Goal: Transaction & Acquisition: Purchase product/service

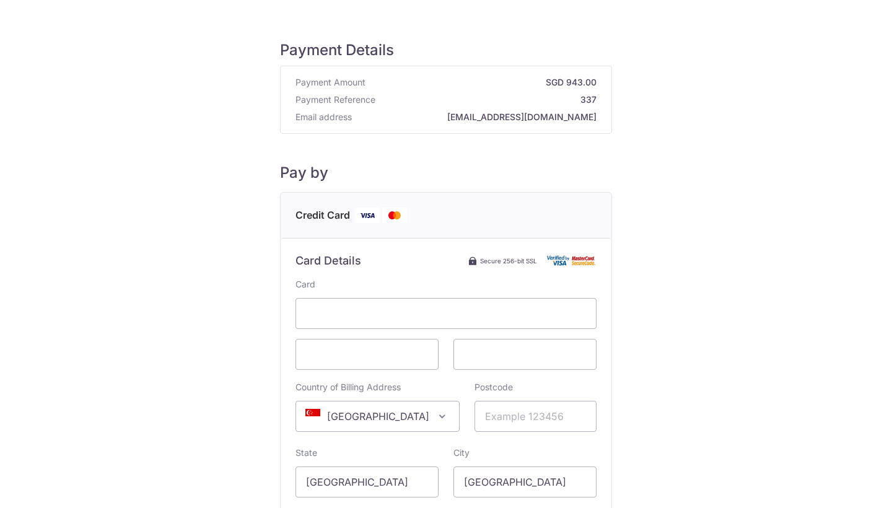
click at [382, 412] on span "[GEOGRAPHIC_DATA]" at bounding box center [377, 416] width 163 height 30
type input "hong"
select select "95"
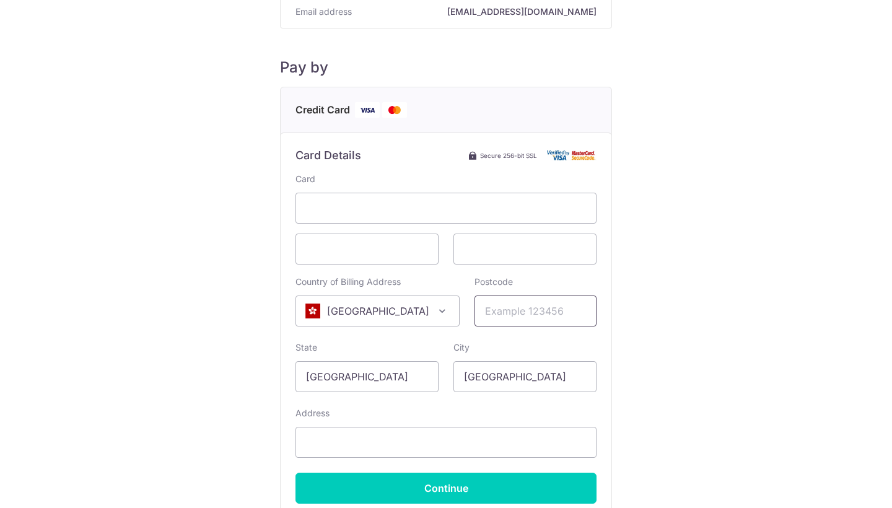
scroll to position [164, 0]
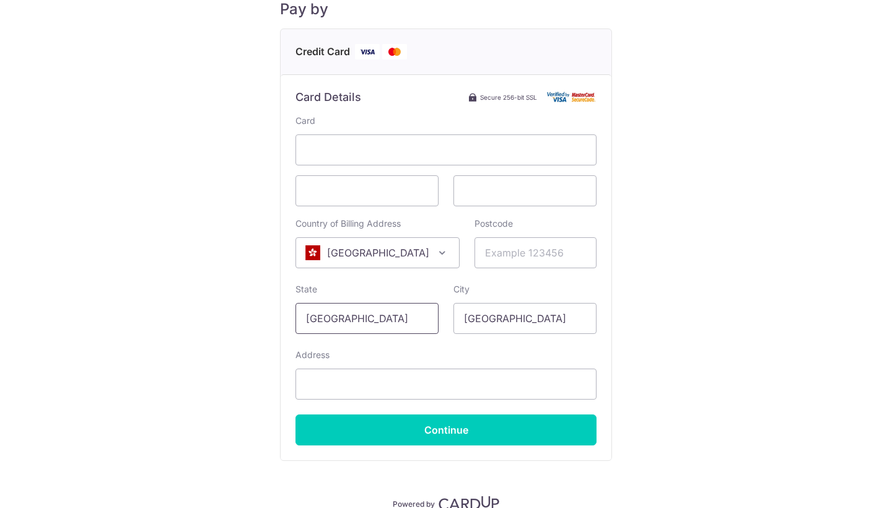
click at [381, 313] on input "[GEOGRAPHIC_DATA]" at bounding box center [367, 318] width 143 height 31
type input "[GEOGRAPHIC_DATA]"
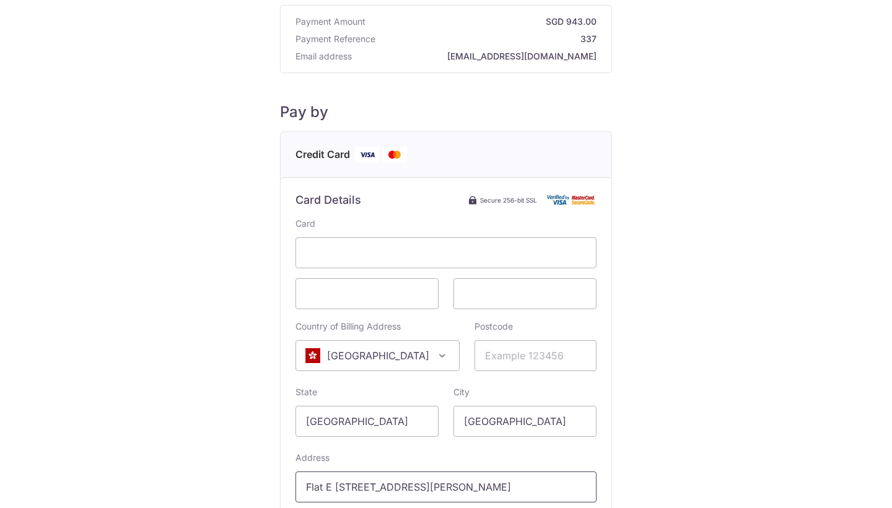
scroll to position [224, 0]
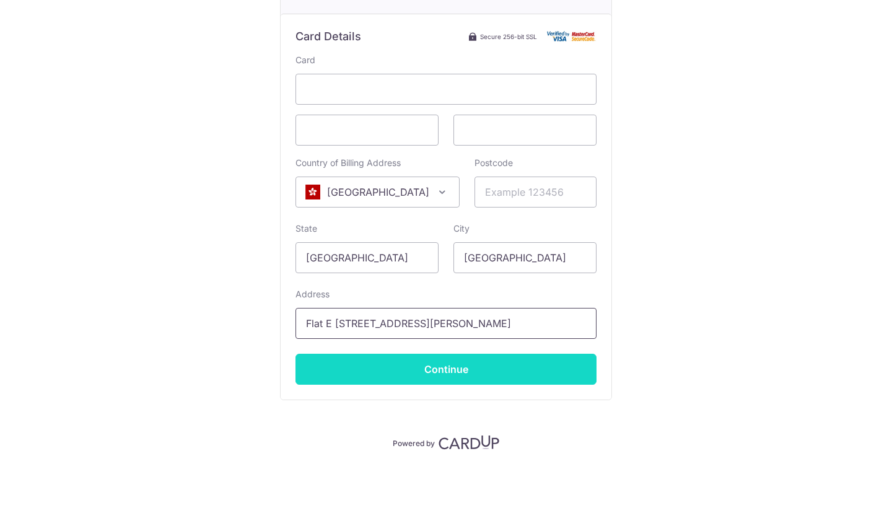
type input "Flat E [STREET_ADDRESS][PERSON_NAME]"
click at [498, 371] on input "Continue" at bounding box center [446, 369] width 301 height 31
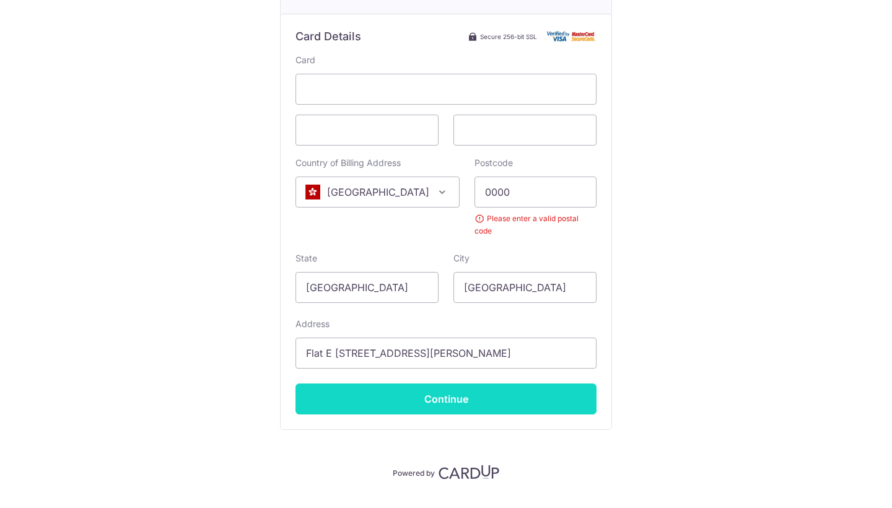
click at [444, 388] on input "Continue" at bounding box center [446, 398] width 301 height 31
type input "0"
click at [424, 386] on input "Continue" at bounding box center [446, 398] width 301 height 31
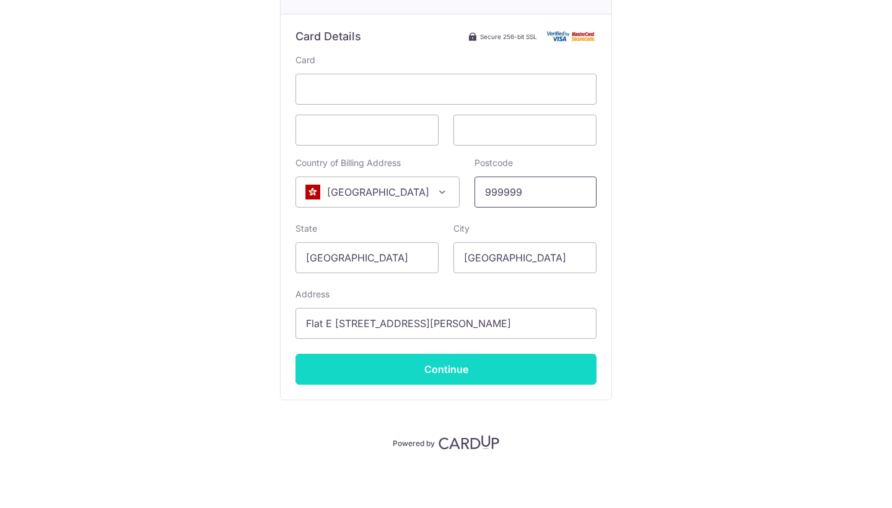
type input "999999"
click at [424, 372] on input "Continue" at bounding box center [446, 369] width 301 height 31
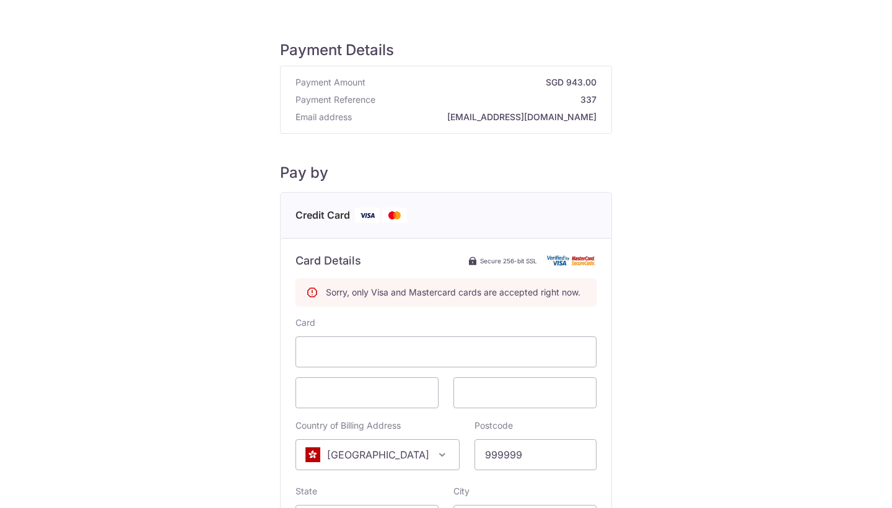
scroll to position [0, 0]
click at [456, 359] on span at bounding box center [446, 351] width 301 height 31
click at [767, 242] on div "Payment Details Payment Amount SGD 943.00 Payment Reference 337 Email address […" at bounding box center [446, 366] width 833 height 693
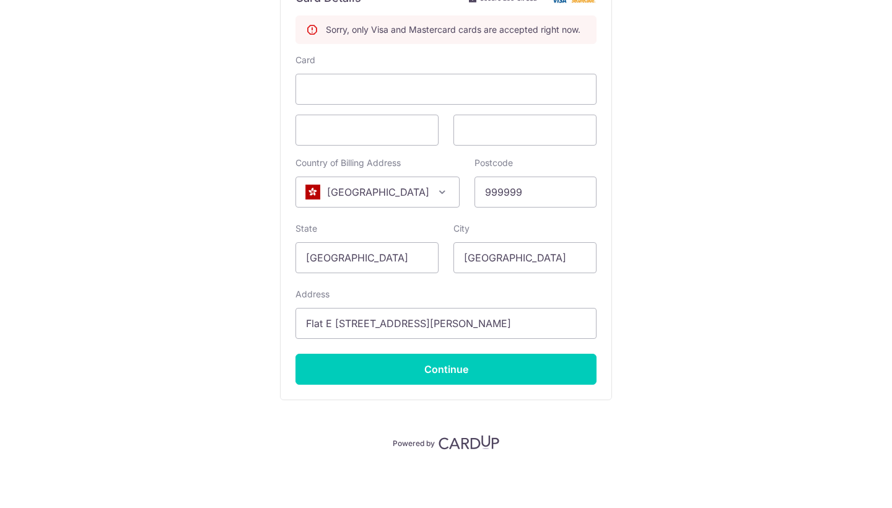
scroll to position [263, 0]
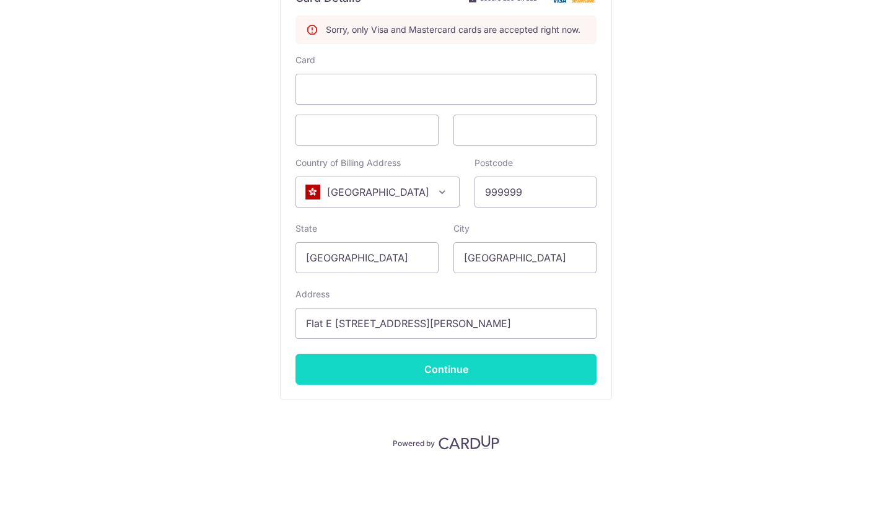
click at [454, 372] on input "Continue" at bounding box center [446, 369] width 301 height 31
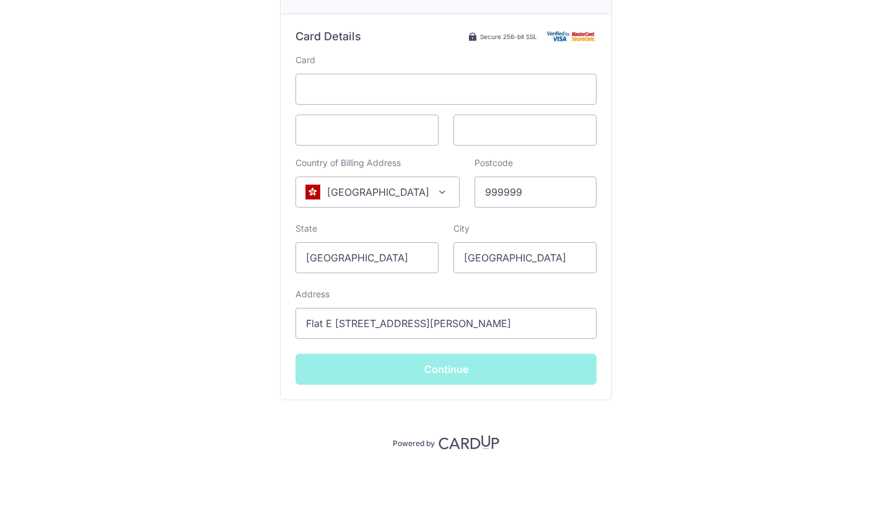
type input "**** 1214"
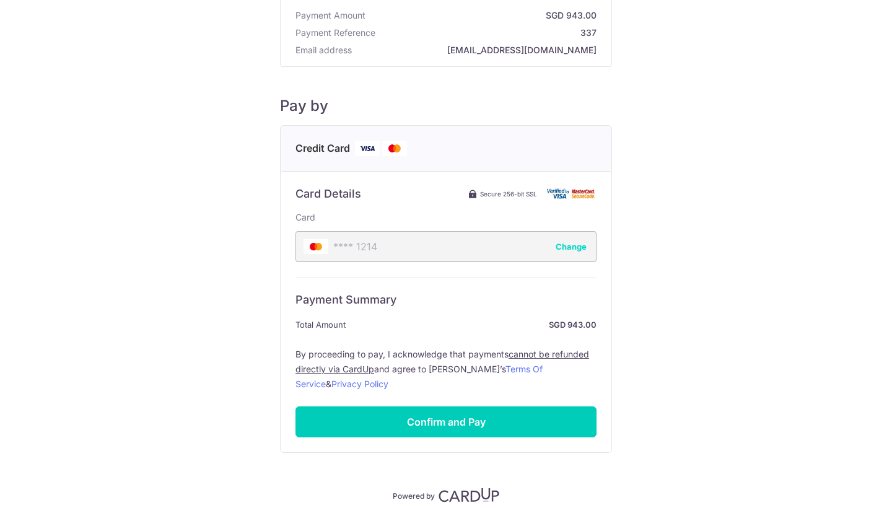
scroll to position [107, 0]
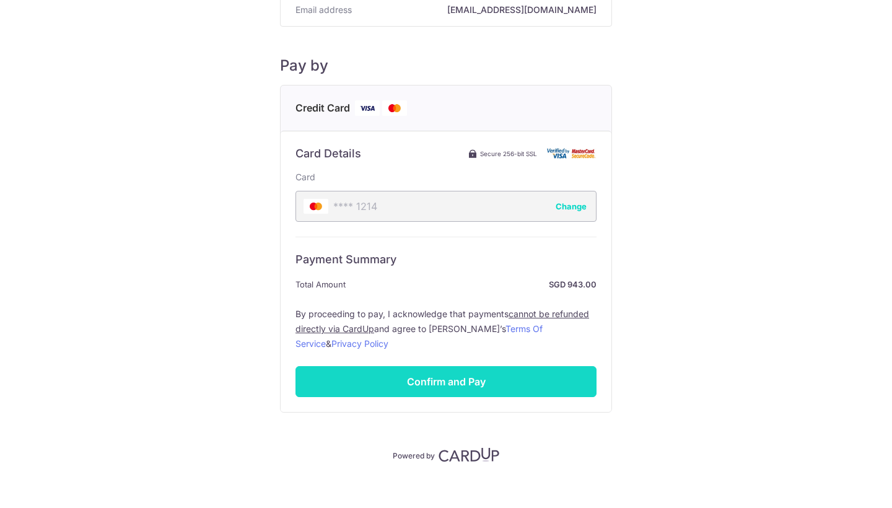
click at [448, 379] on input "Confirm and Pay" at bounding box center [446, 381] width 301 height 31
